Goal: Transaction & Acquisition: Subscribe to service/newsletter

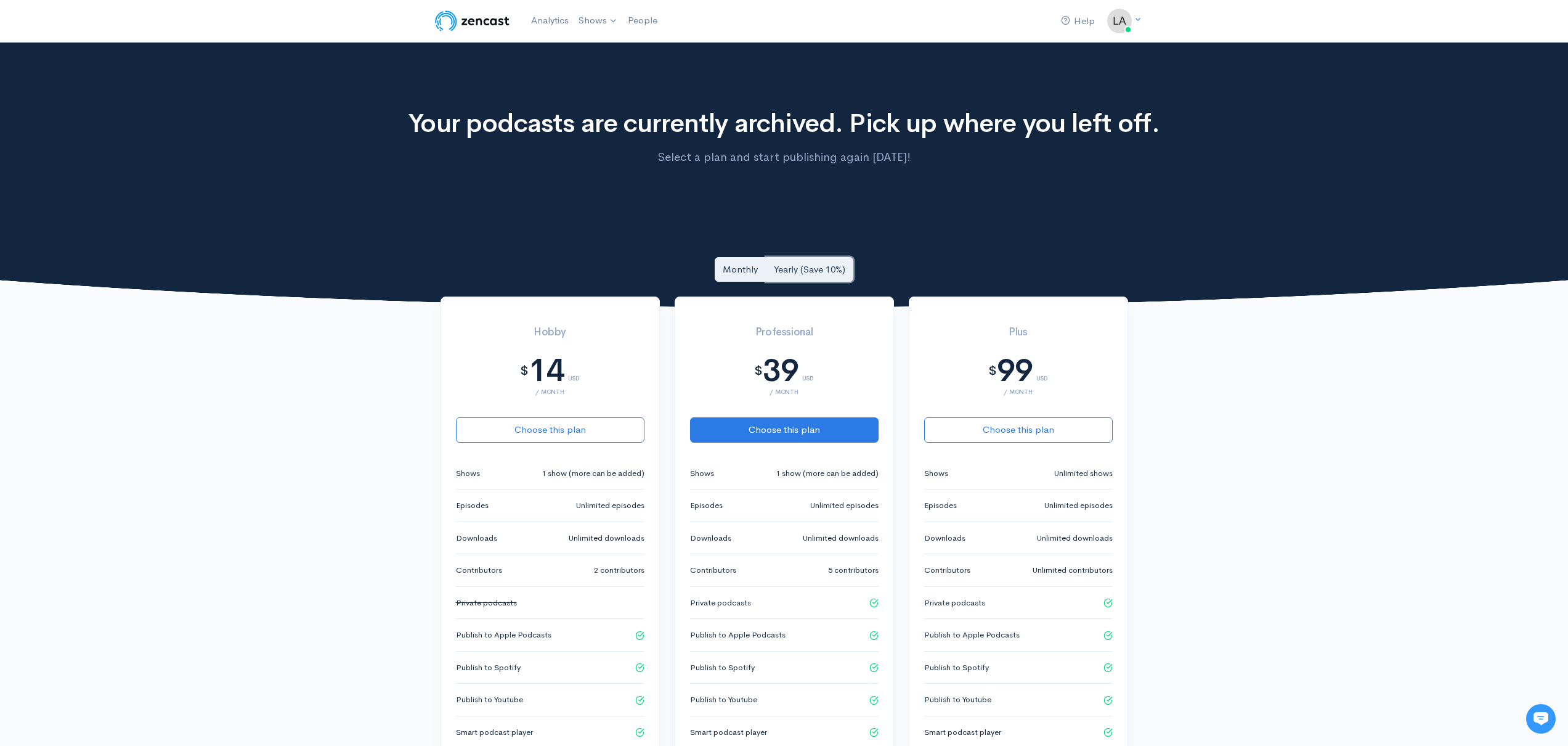
click at [812, 264] on link "Yearly (Save 10%)" at bounding box center [809, 270] width 87 height 25
click at [741, 272] on link "Monthly" at bounding box center [740, 270] width 51 height 25
click at [800, 268] on link "Yearly (Save 10%)" at bounding box center [809, 270] width 87 height 25
click at [738, 267] on link "Monthly" at bounding box center [740, 270] width 51 height 25
click at [591, 20] on link "Shows" at bounding box center [599, 20] width 50 height 27
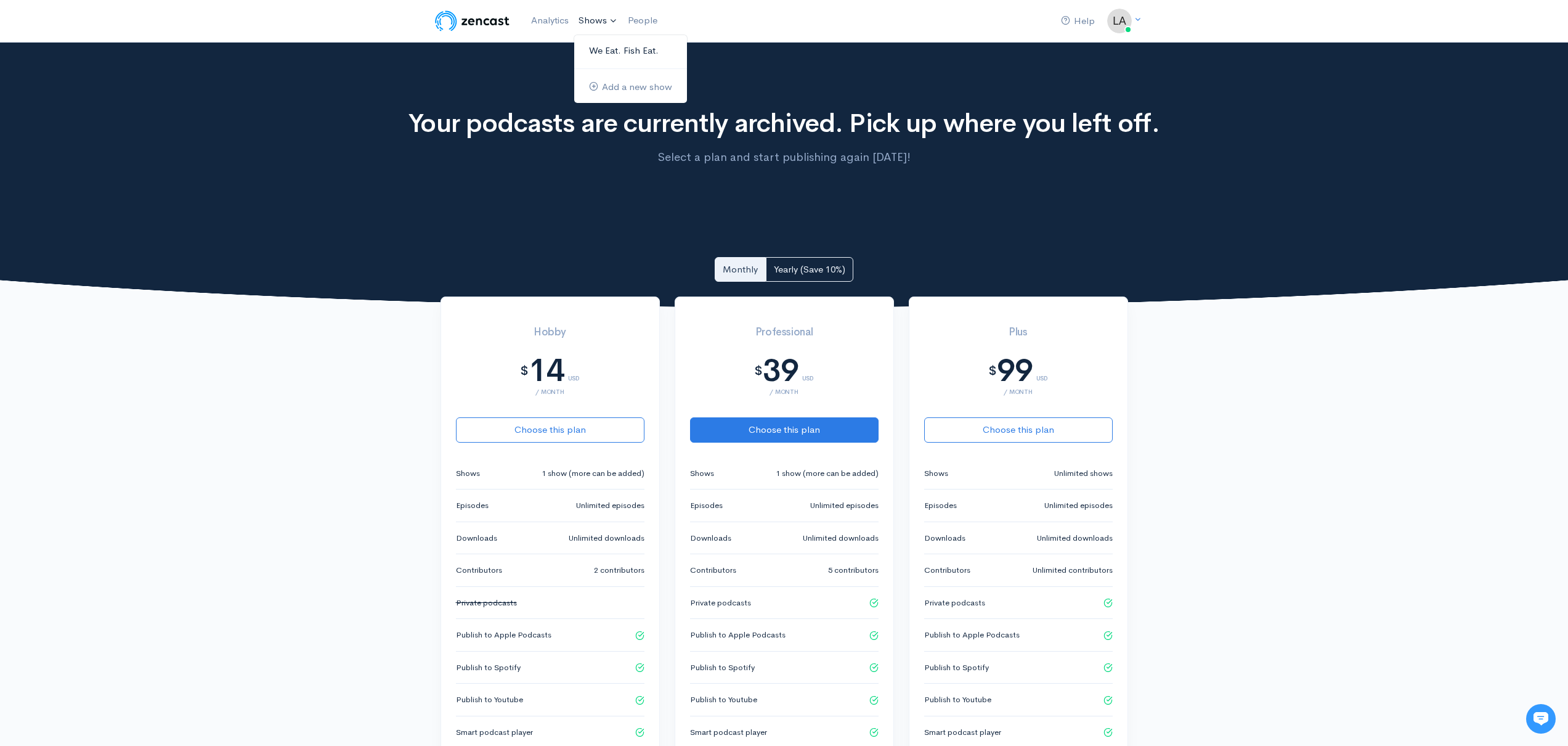
click at [608, 45] on link "We Eat. Fish Eat." at bounding box center [630, 51] width 113 height 22
click at [551, 28] on link "Analytics" at bounding box center [549, 20] width 47 height 26
click at [620, 52] on link "We Eat. Fish Eat." at bounding box center [630, 51] width 113 height 22
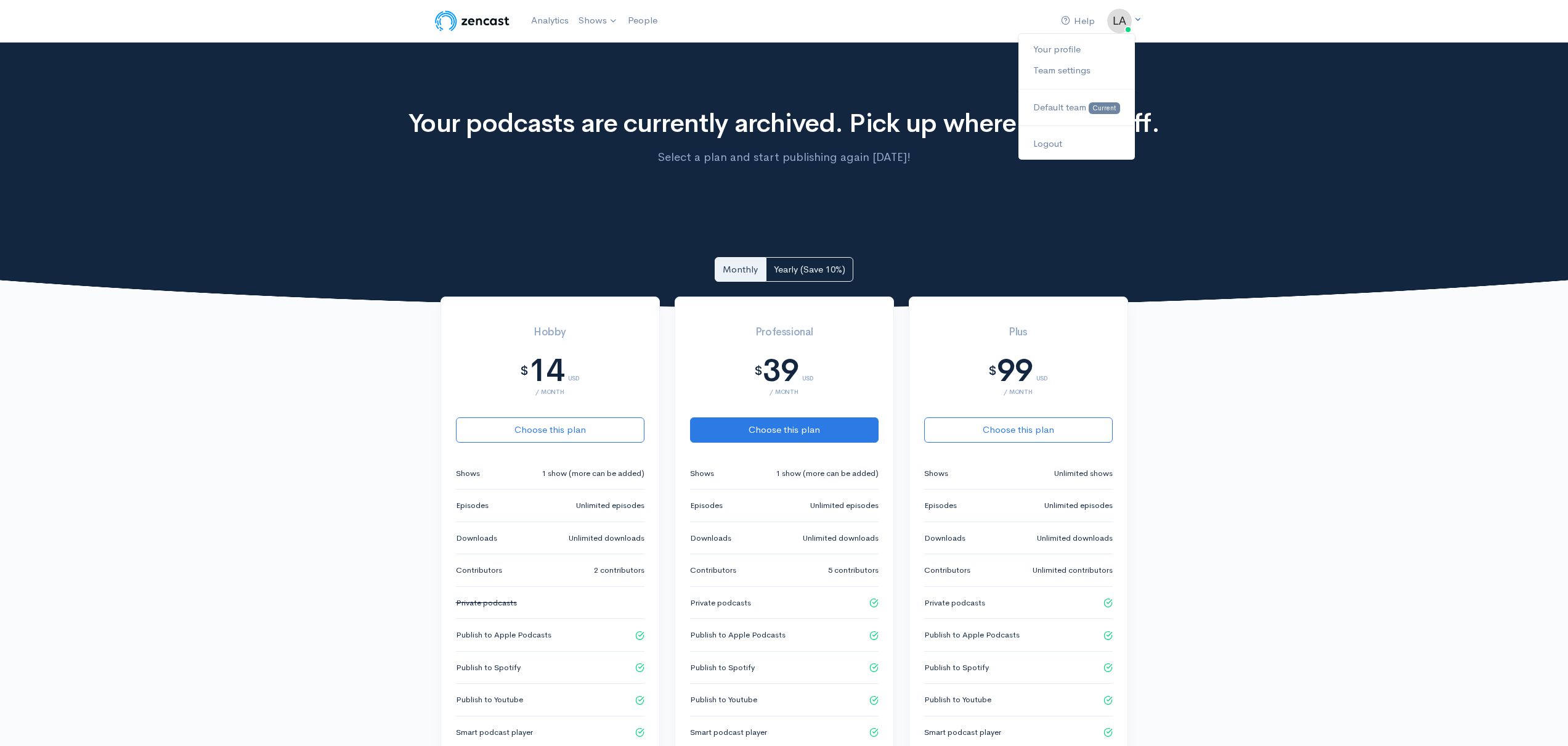
click at [1137, 19] on icon at bounding box center [1137, 19] width 8 height 8
click at [1069, 52] on link "Your profile" at bounding box center [1076, 50] width 116 height 22
click at [1069, 50] on link "Your profile" at bounding box center [1076, 50] width 116 height 22
click at [1115, 20] on img at bounding box center [1119, 21] width 25 height 25
drag, startPoint x: 261, startPoint y: 396, endPoint x: 505, endPoint y: 438, distance: 247.6
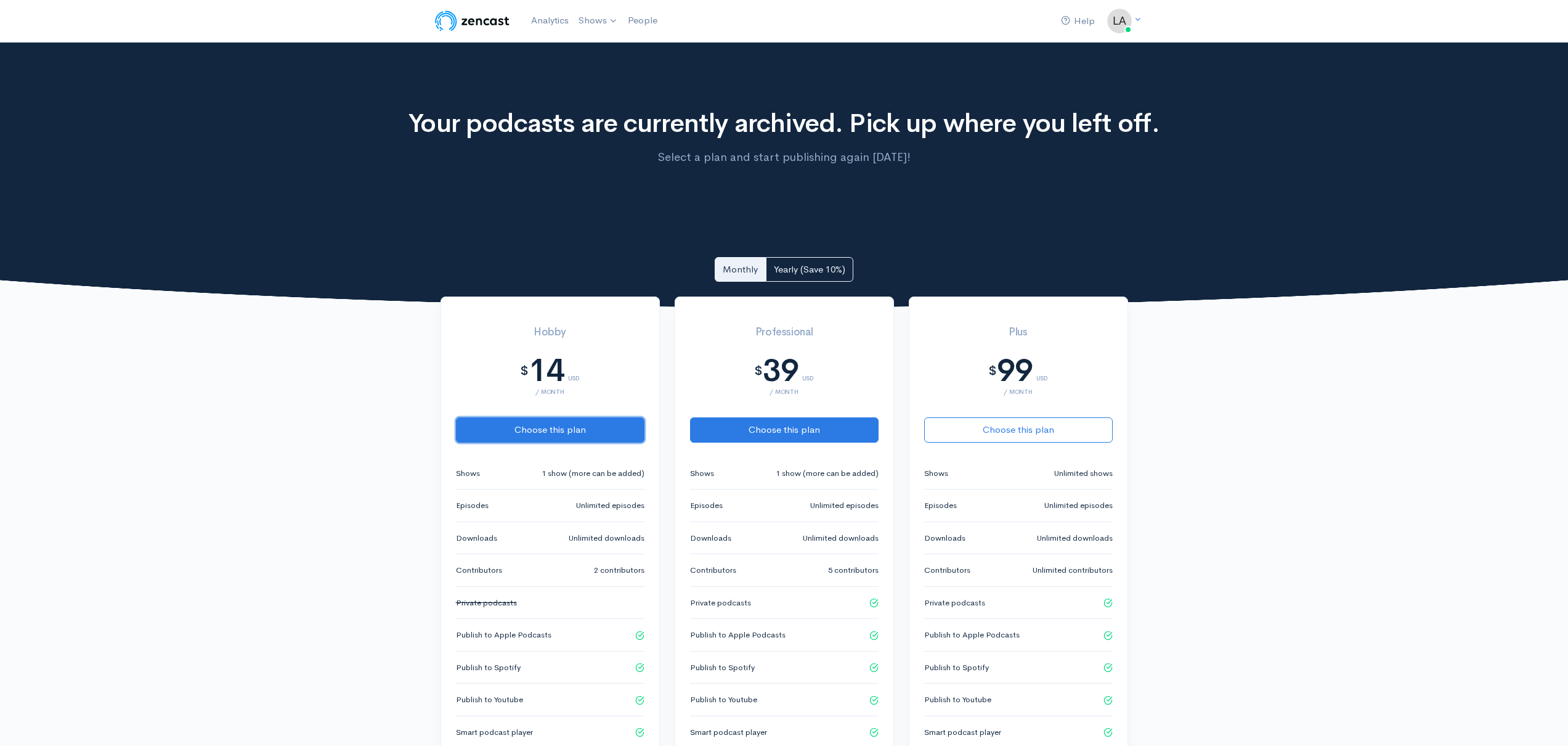
click at [504, 436] on button "Choose this plan" at bounding box center [550, 430] width 189 height 25
click at [561, 425] on button "Choose this plan" at bounding box center [550, 430] width 189 height 25
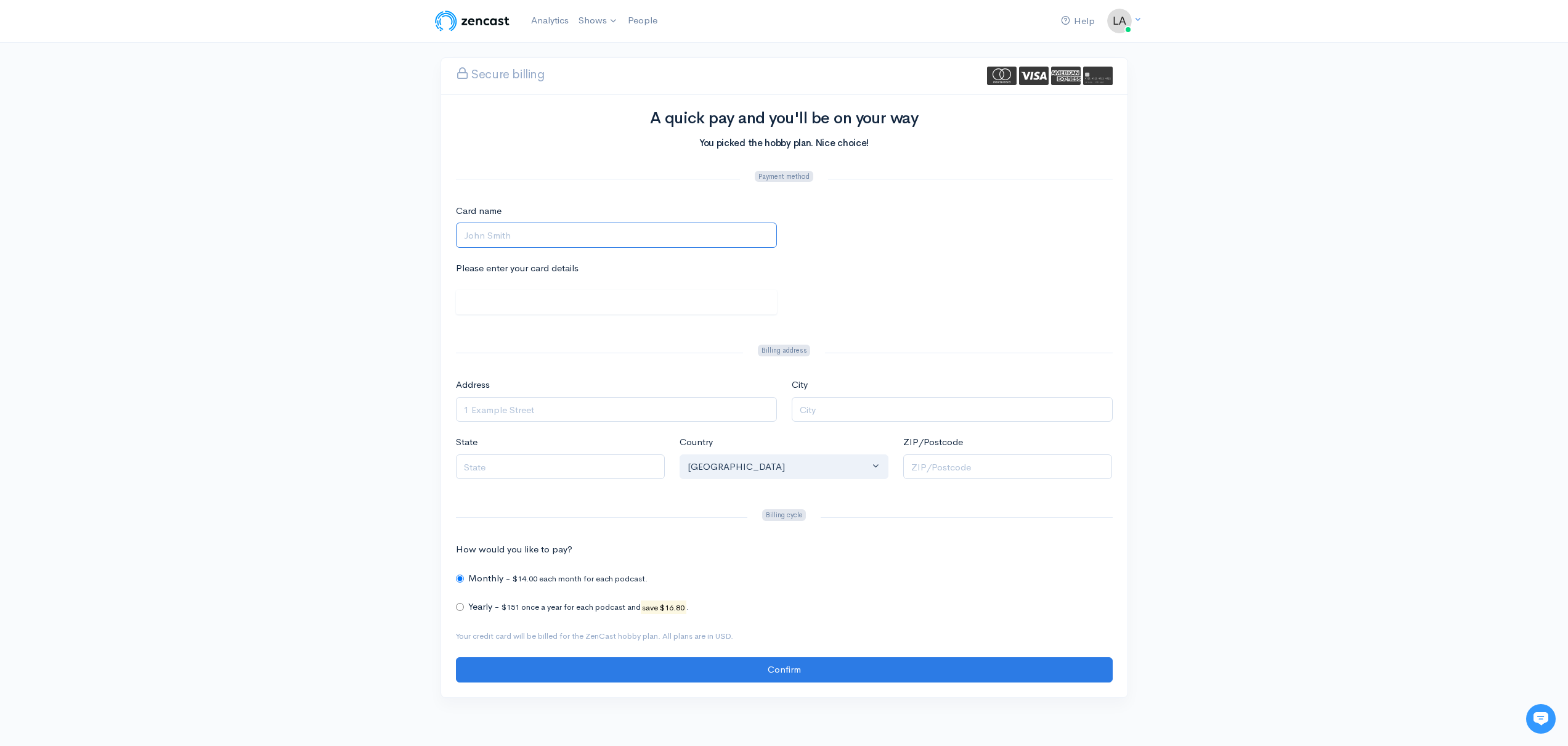
click at [643, 227] on input "Card name" at bounding box center [616, 235] width 321 height 25
type input "Larry Smith"
click at [516, 407] on input "Address" at bounding box center [616, 409] width 321 height 25
click at [543, 372] on form "Payment method Card name Larry Smith Please enter your card details Billing add…" at bounding box center [784, 425] width 657 height 514
click at [646, 242] on input "Larry Smith" at bounding box center [616, 235] width 321 height 25
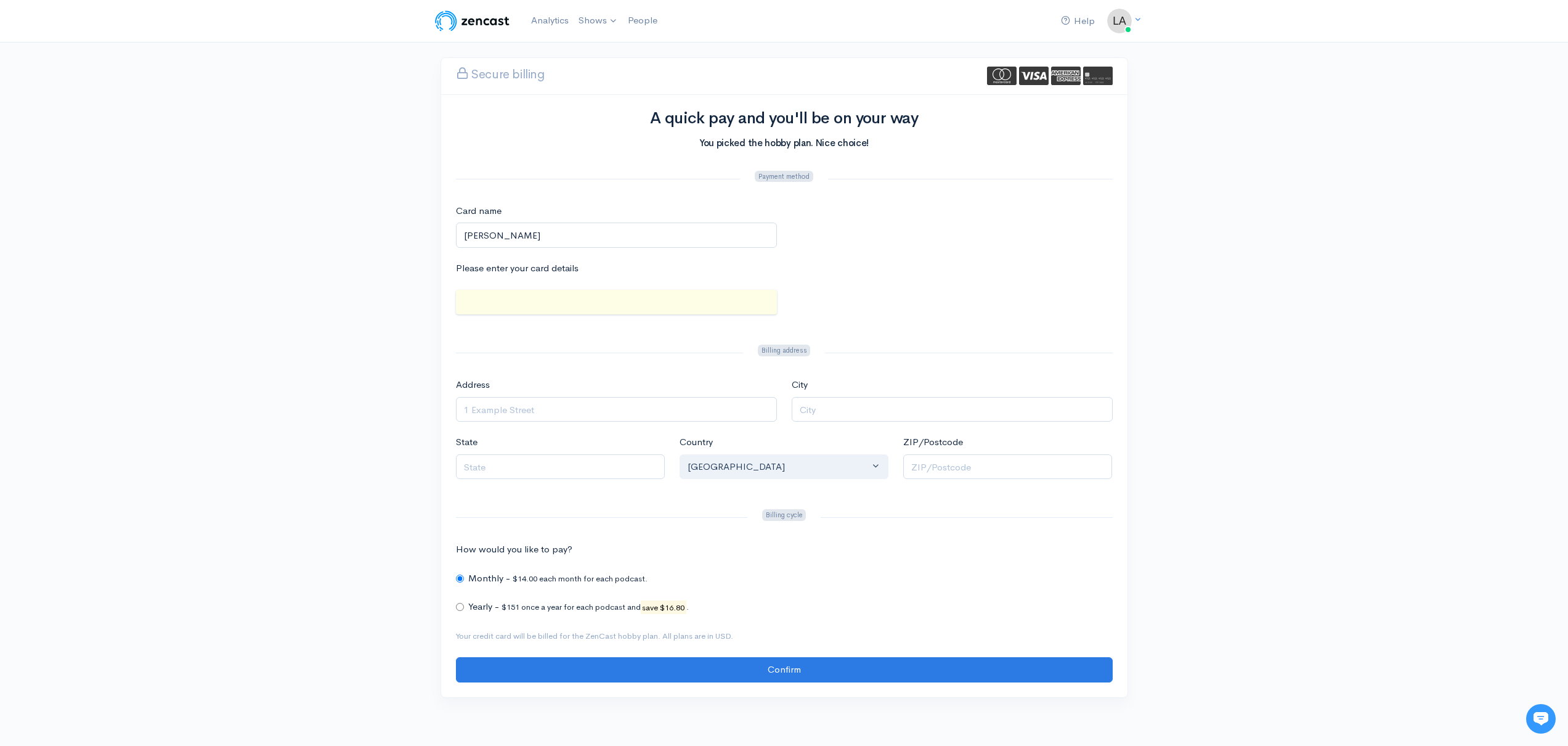
click at [317, 348] on div "Help Notifications View all Your profile Team settings Default team Current Log…" at bounding box center [784, 374] width 1568 height 750
click at [485, 337] on form "Payment method Card name Larry Smith Please enter your card details Billing add…" at bounding box center [784, 425] width 657 height 514
click at [490, 342] on form "Payment method Card name Larry Smith Please enter your card details Billing add…" at bounding box center [784, 425] width 657 height 514
click at [503, 416] on input "Address" at bounding box center [616, 409] width 321 height 25
type input "N585 32nd Avenue"
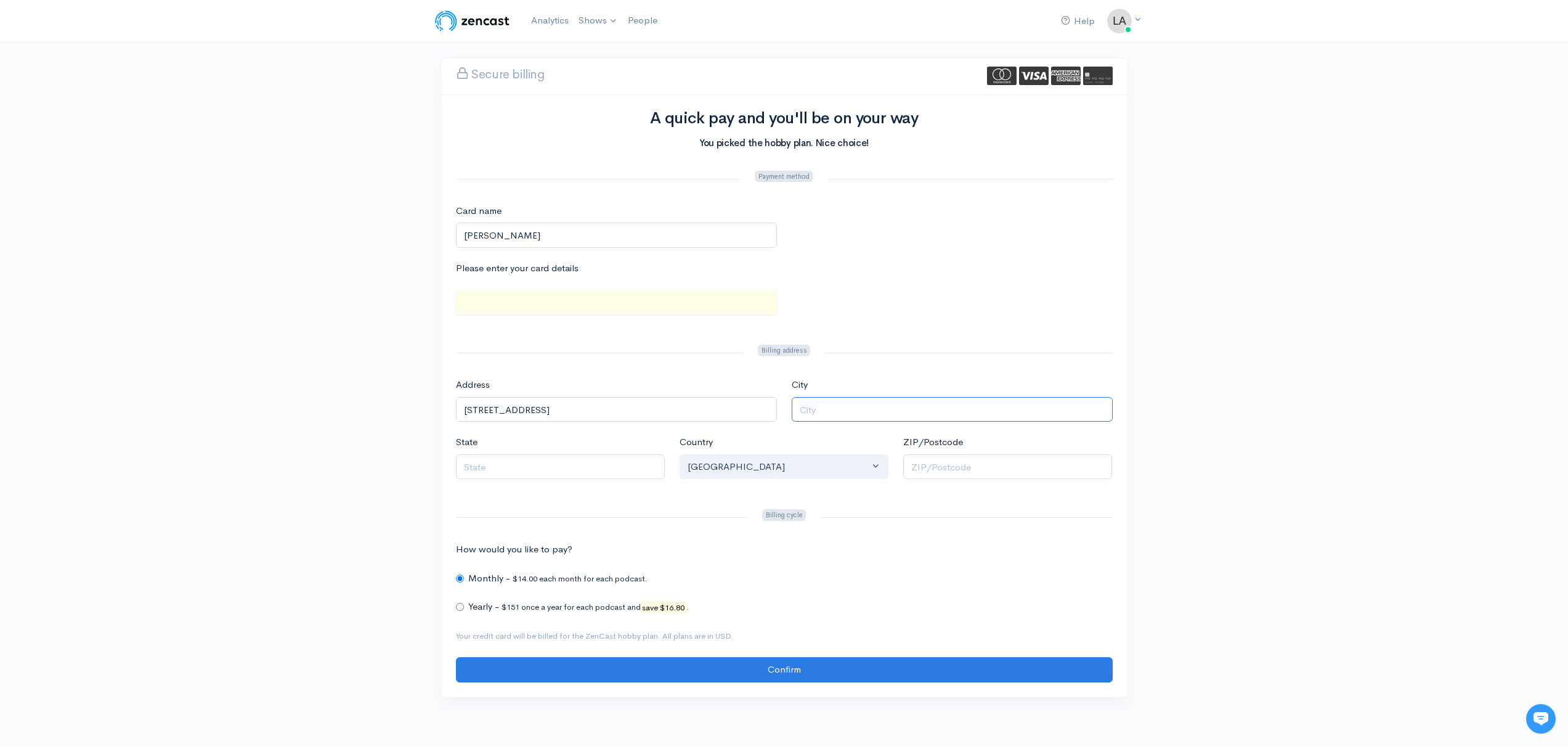
type input "Berlin"
type input "WI"
type input "54923"
click at [310, 490] on div "Help Notifications View all Your profile Team settings Default team Current Log…" at bounding box center [784, 374] width 1568 height 750
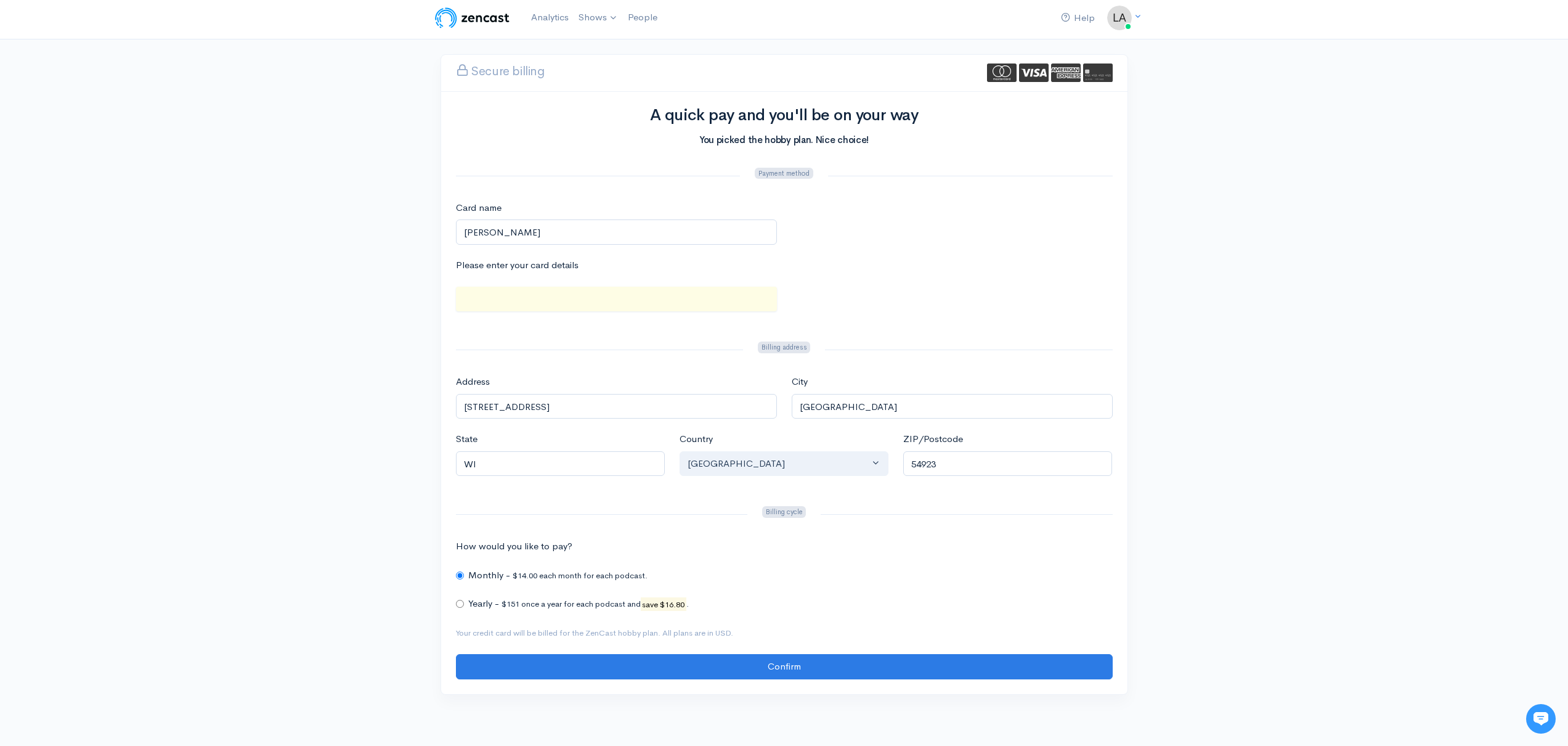
scroll to position [5, 0]
